Goal: Information Seeking & Learning: Learn about a topic

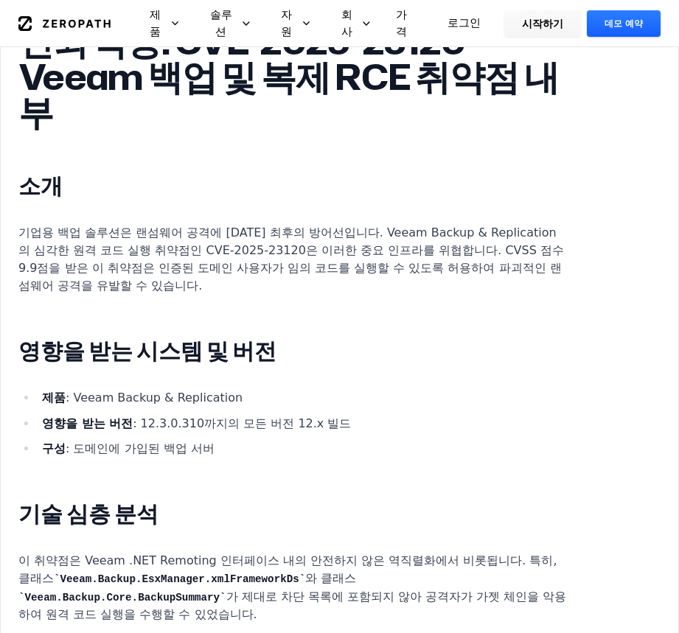
scroll to position [983, 0]
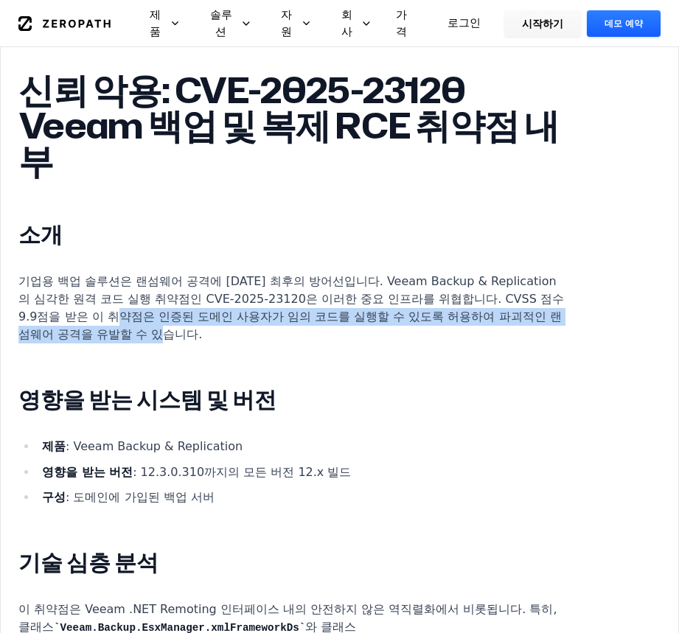
drag, startPoint x: 325, startPoint y: 321, endPoint x: 282, endPoint y: 317, distance: 43.7
click at [282, 317] on p "기업용 백업 솔루션은 랜섬웨어 공격에 [DATE] 최후의 방어선입니다. Veeam Backup & Replication의 심각한 원격 코드 실…" at bounding box center [292, 308] width 548 height 71
copy font "인증된 도메인 사용자가 임의 코드를 실행할 수 있도록 허용하여 파괴적인 랜섬웨어 공격을 유발할 수 있습니다."
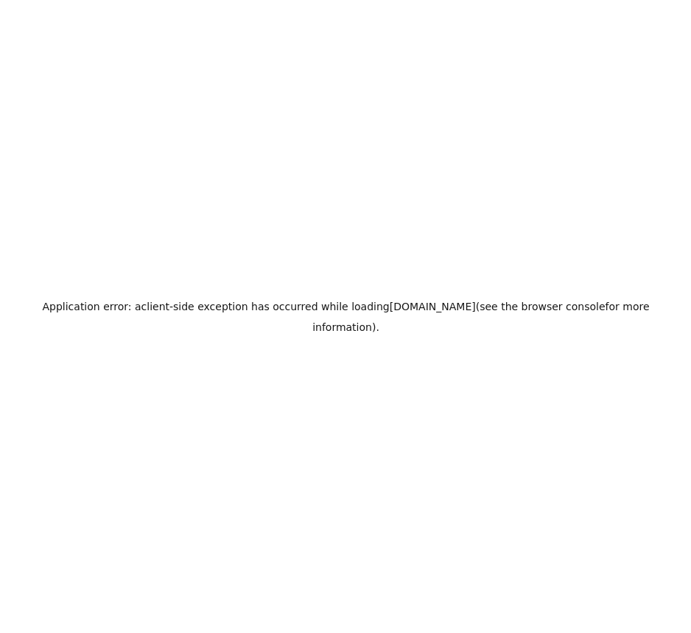
scroll to position [0, 0]
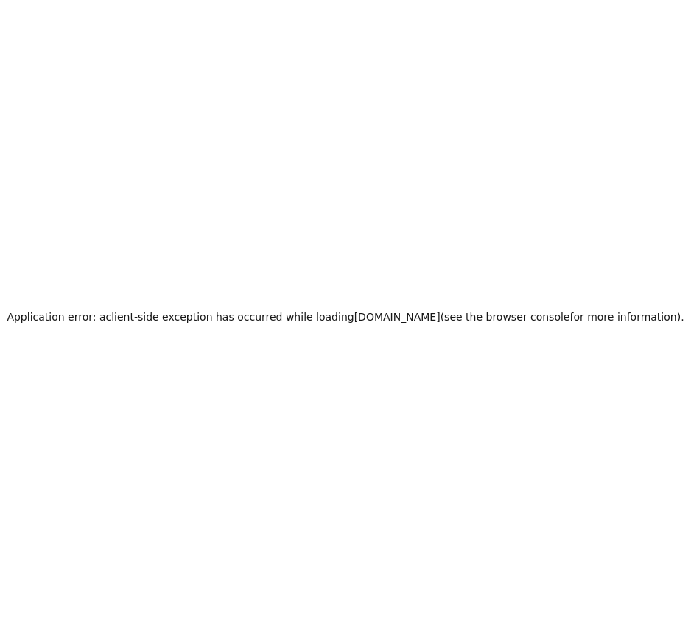
click at [353, 430] on div "Application error: a client -side exception has occurred while loading [DOMAIN_…" at bounding box center [345, 316] width 691 height 633
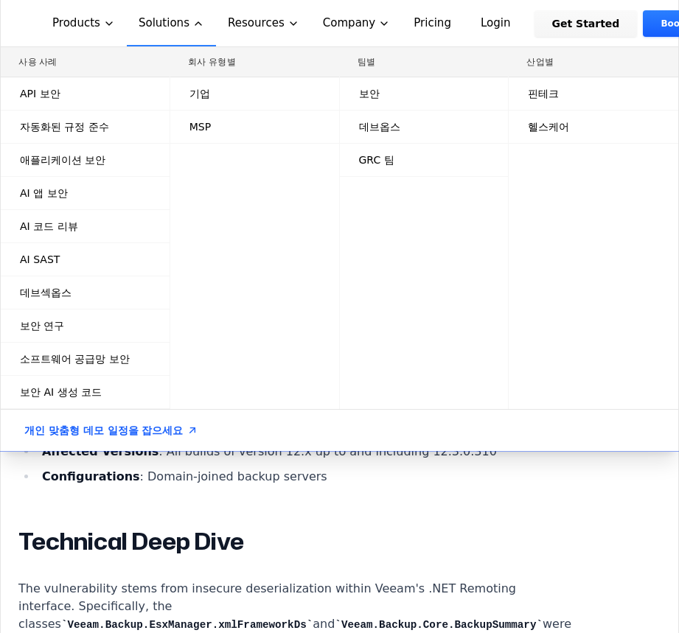
scroll to position [1057, 0]
